Goal: Transaction & Acquisition: Purchase product/service

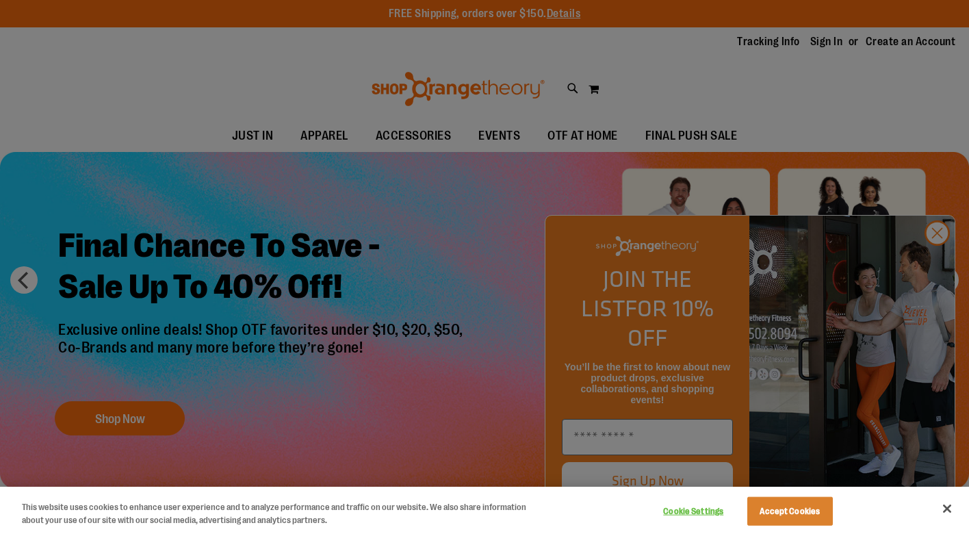
click at [944, 508] on button "Close" at bounding box center [947, 509] width 30 height 30
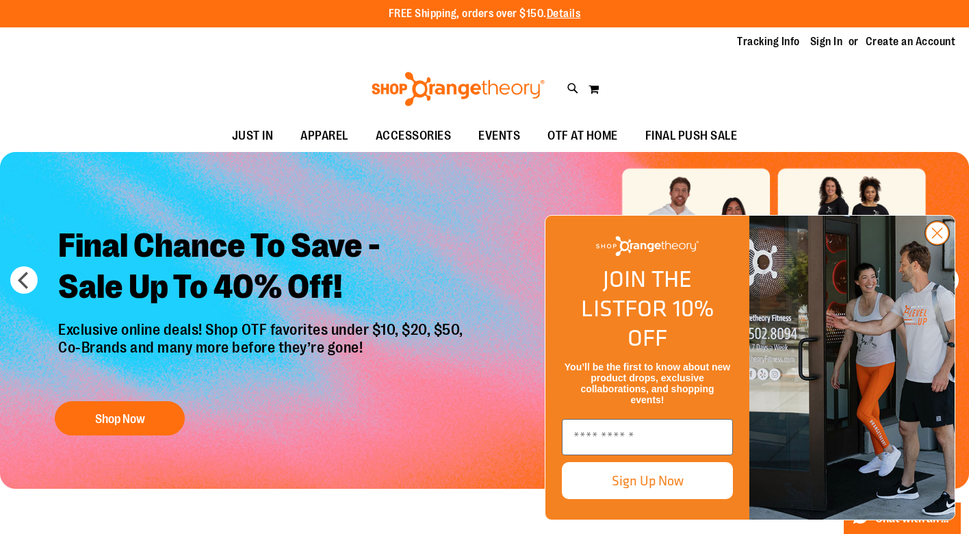
click at [941, 244] on circle "Close dialog" at bounding box center [937, 233] width 23 height 23
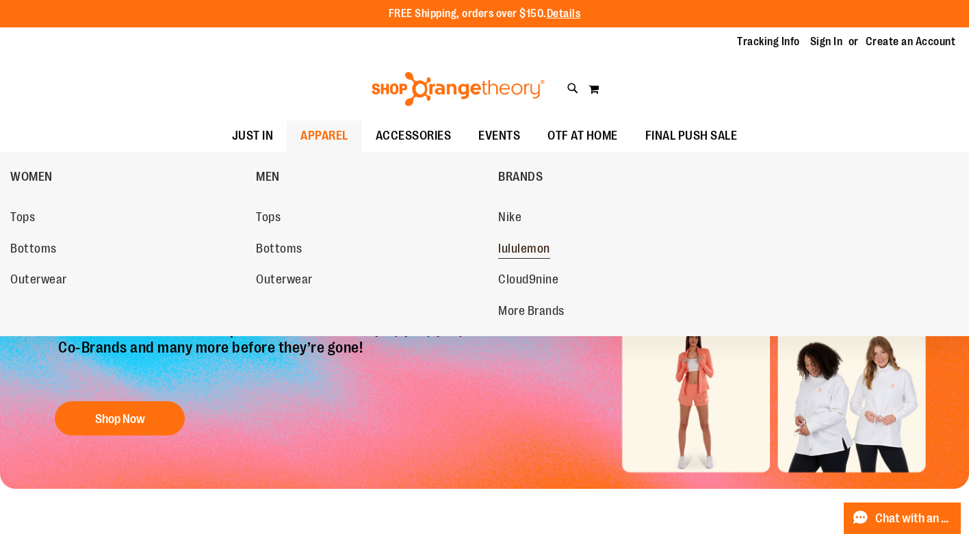
click at [513, 248] on span "lululemon" at bounding box center [524, 250] width 52 height 17
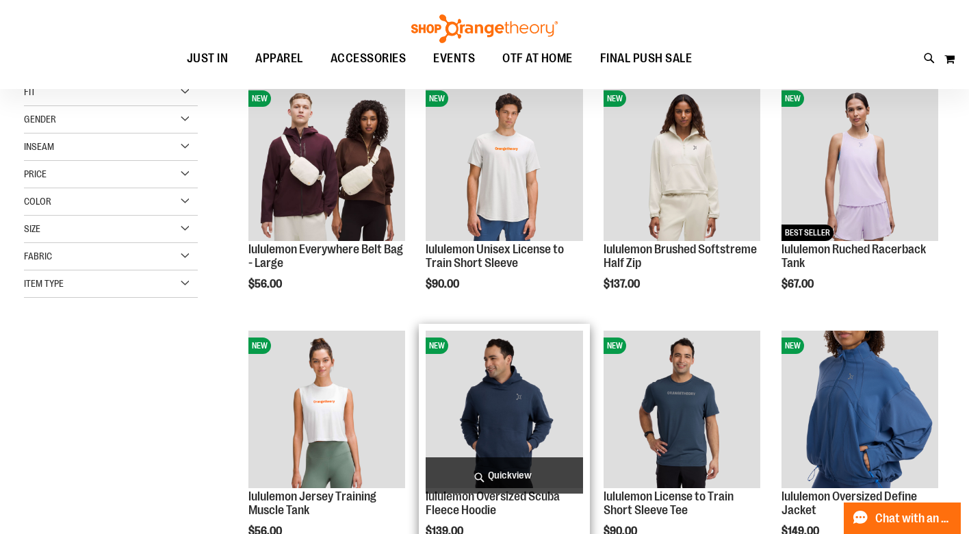
scroll to position [195, 0]
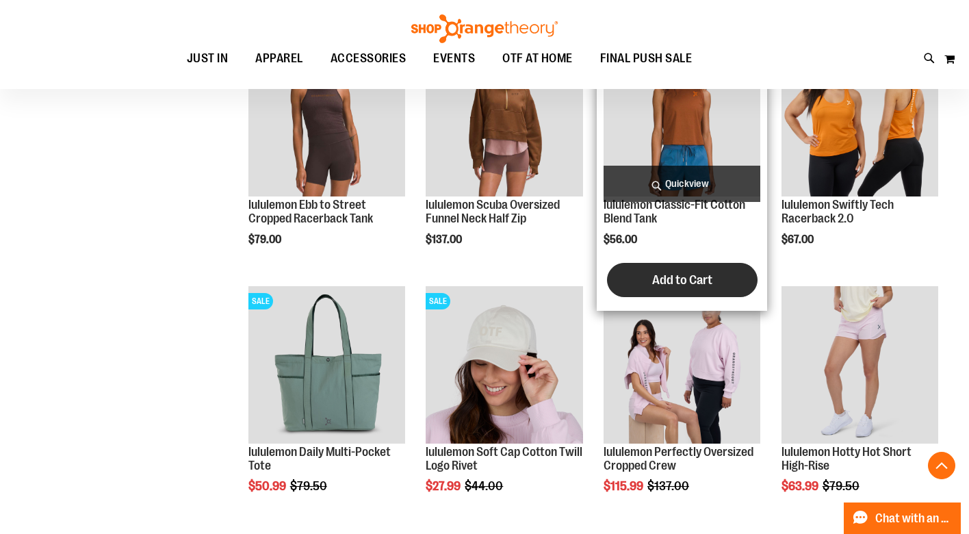
scroll to position [1036, 0]
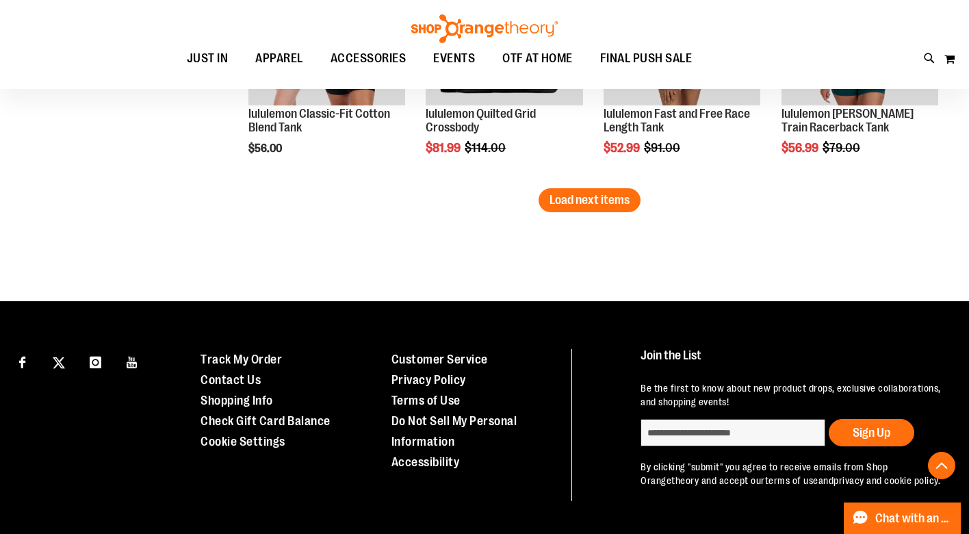
scroll to position [2247, 1]
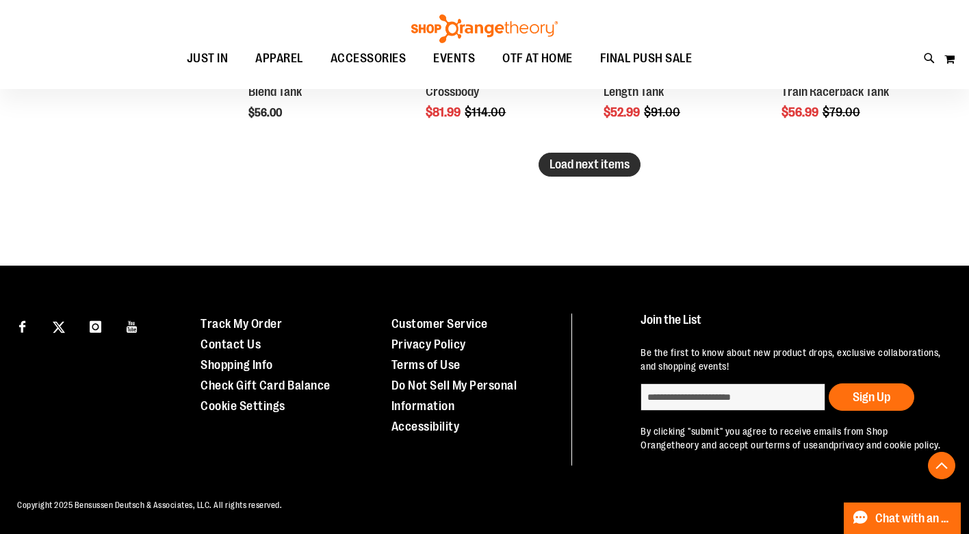
click at [576, 172] on button "Load next items" at bounding box center [590, 165] width 102 height 24
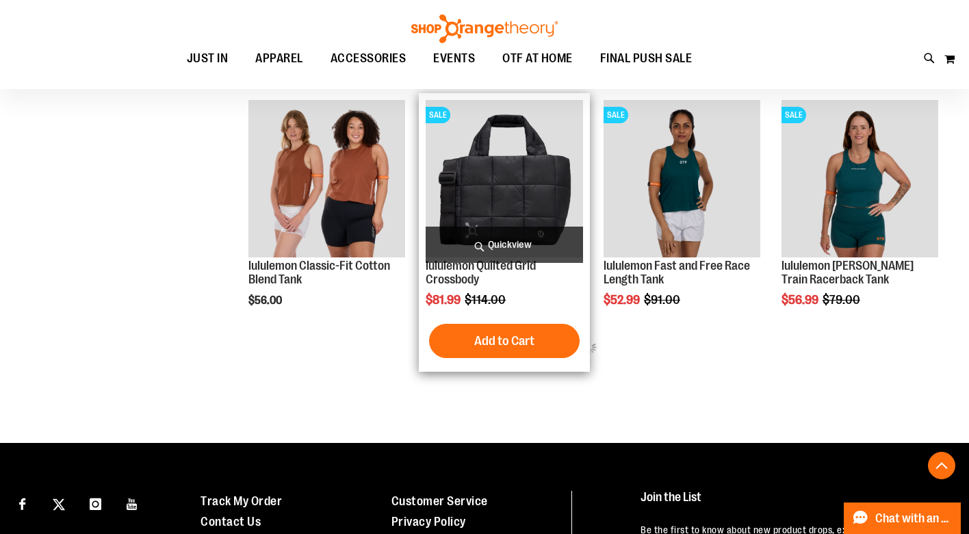
scroll to position [2147, 0]
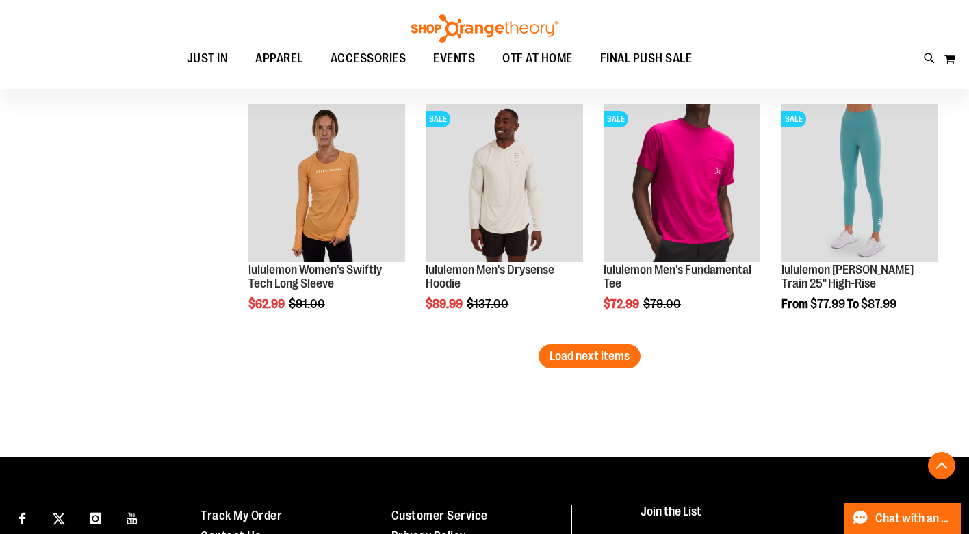
scroll to position [2900, 0]
